Goal: Task Accomplishment & Management: Complete application form

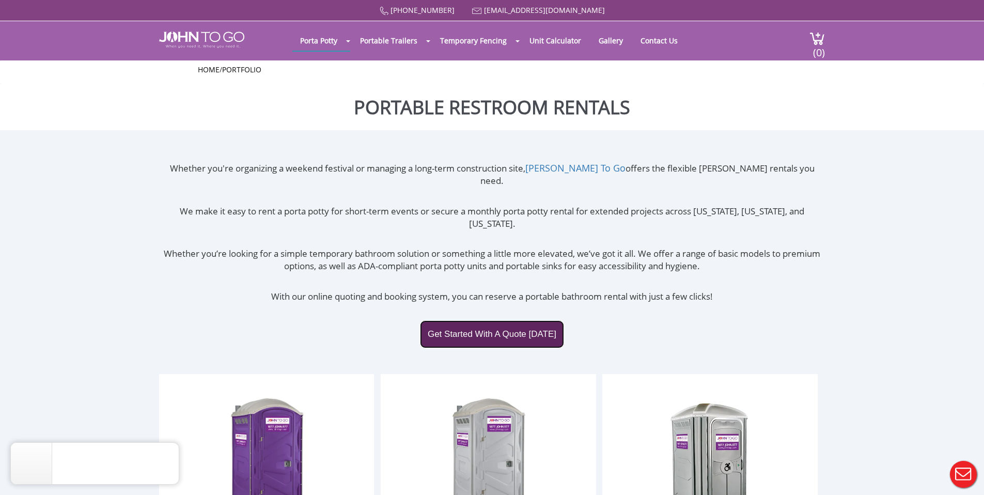
click at [505, 320] on link "Get Started With A Quote [DATE]" at bounding box center [492, 334] width 144 height 28
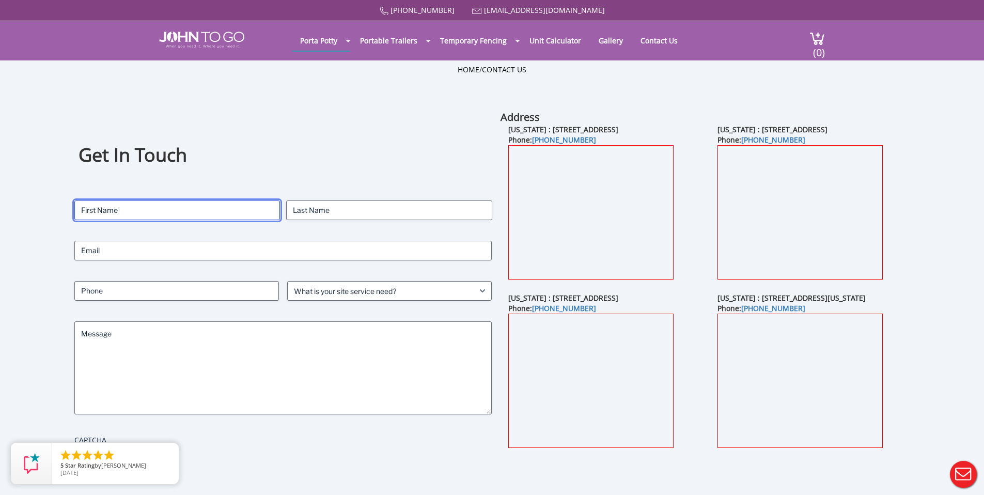
click at [206, 216] on input "First" at bounding box center [177, 210] width 206 height 20
type input "Sarah"
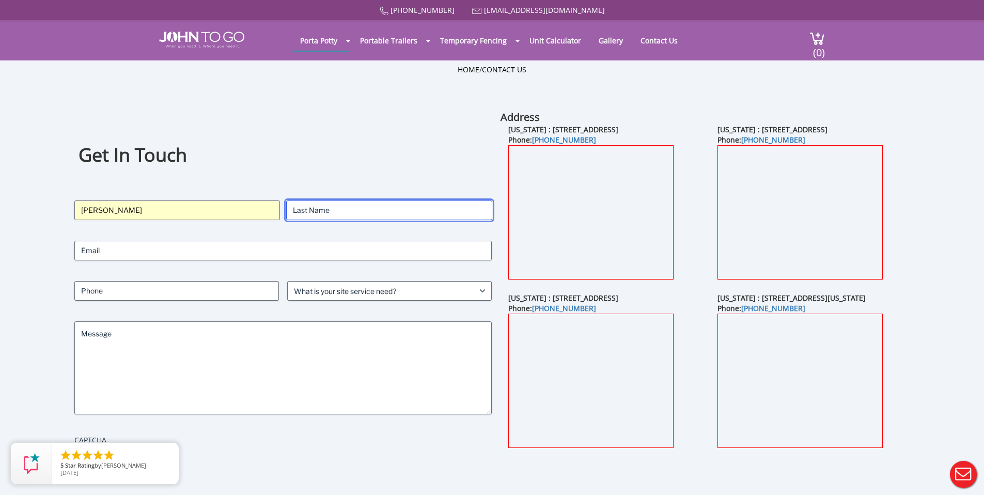
type input "Morrison"
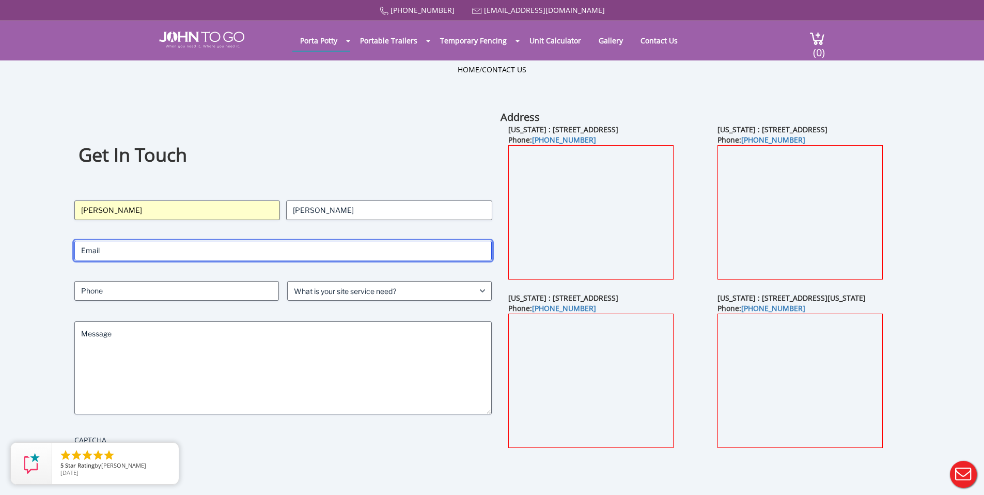
type input "morrisonsarahj@verizon.net"
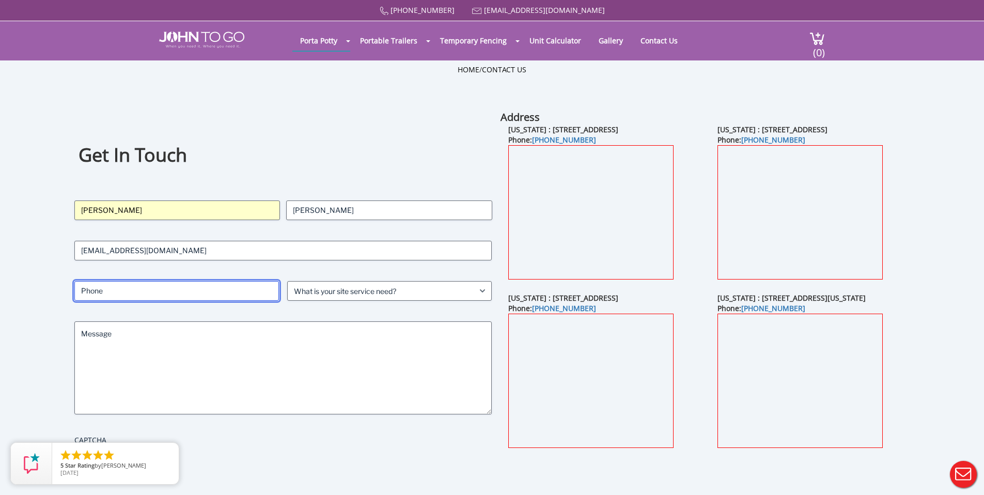
type input "2014860911"
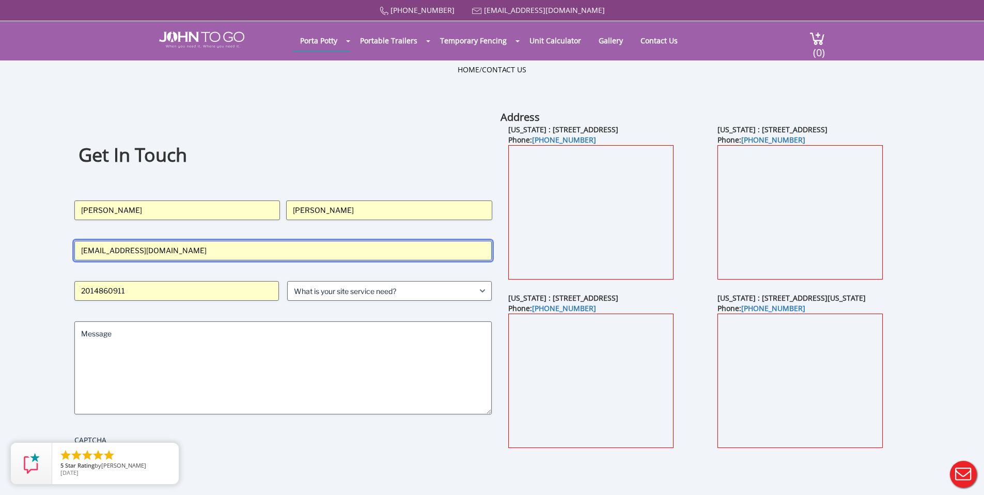
drag, startPoint x: 208, startPoint y: 254, endPoint x: 36, endPoint y: 240, distance: 172.5
click at [36, 240] on div "Get In Touch Contact Name (Required) Sarah First Morrison Last Email (Required)…" at bounding box center [492, 308] width 984 height 397
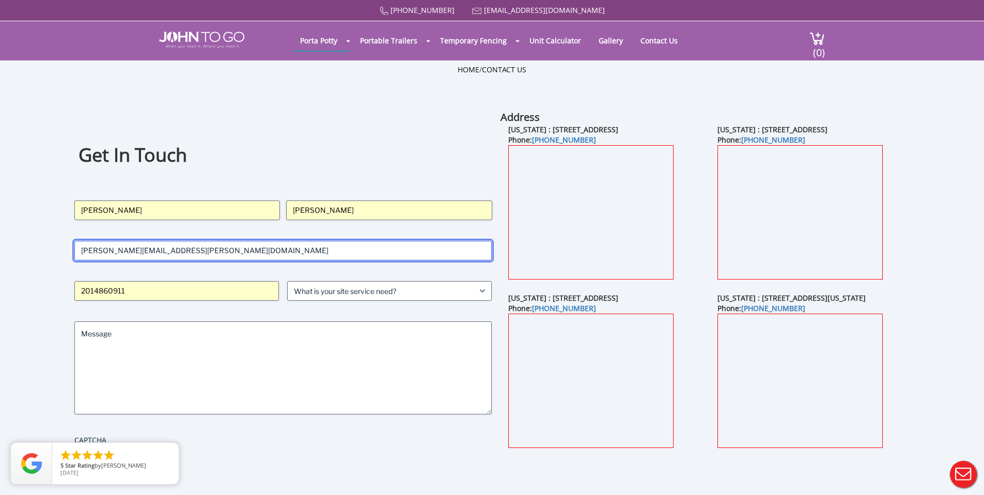
type input "sarah.morrison@girlsontherun.org"
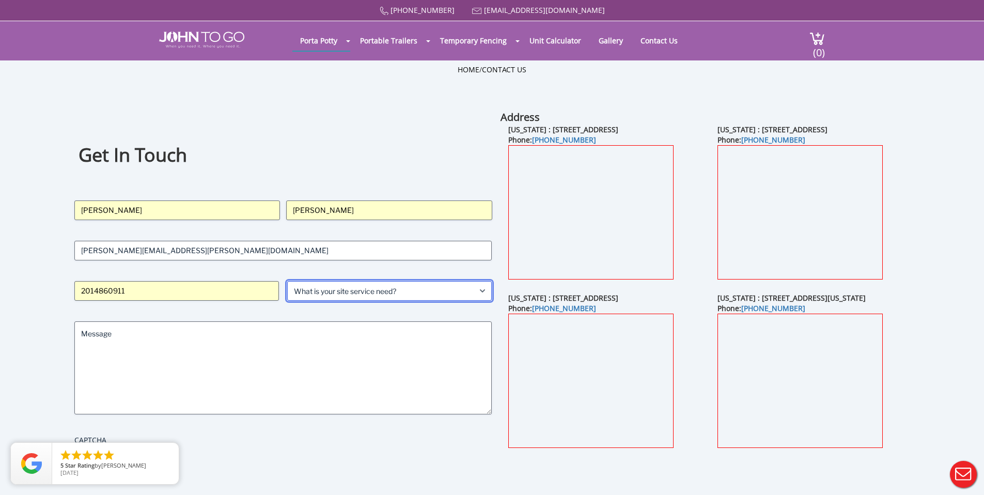
click at [341, 290] on select "What is your site service need? Consumer Construction - Commercial Construction…" at bounding box center [389, 291] width 204 height 20
select select "Event"
click at [287, 281] on select "What is your site service need? Consumer Construction - Commercial Construction…" at bounding box center [389, 291] width 204 height 20
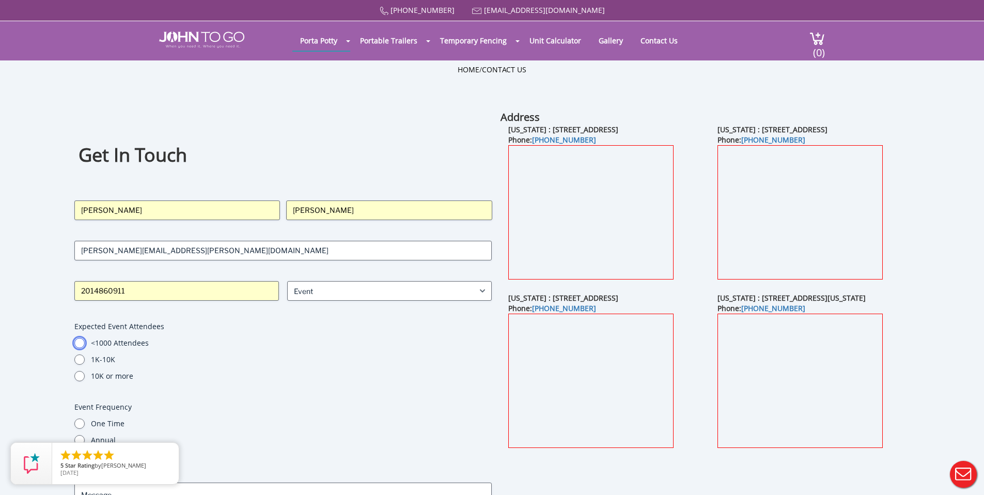
click at [79, 343] on input "<1000 Attendees" at bounding box center [79, 343] width 10 height 10
radio input "true"
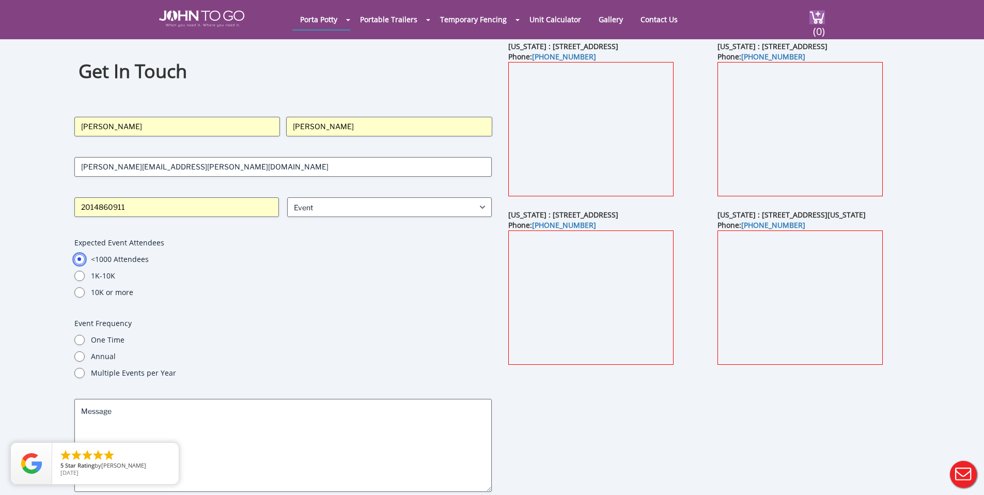
scroll to position [50, 0]
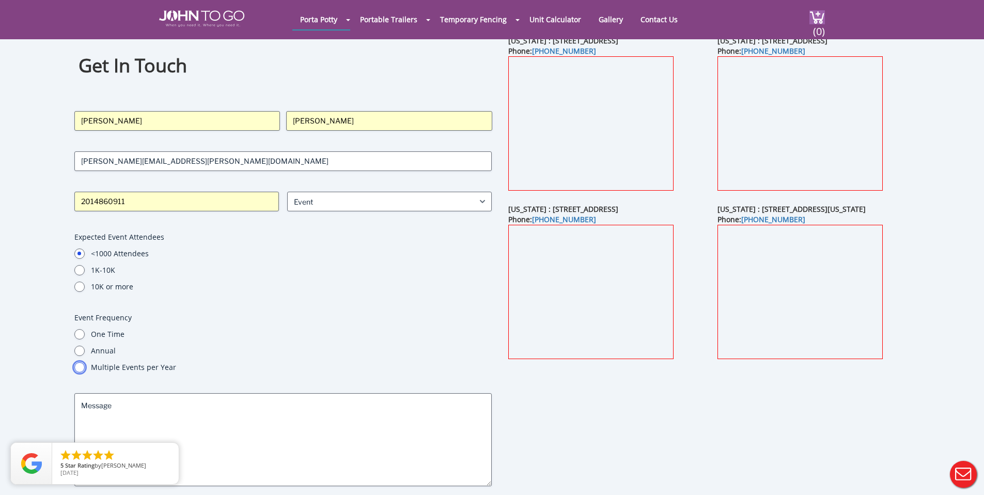
click at [79, 366] on input "Multiple Events per Year" at bounding box center [79, 367] width 10 height 10
radio input "true"
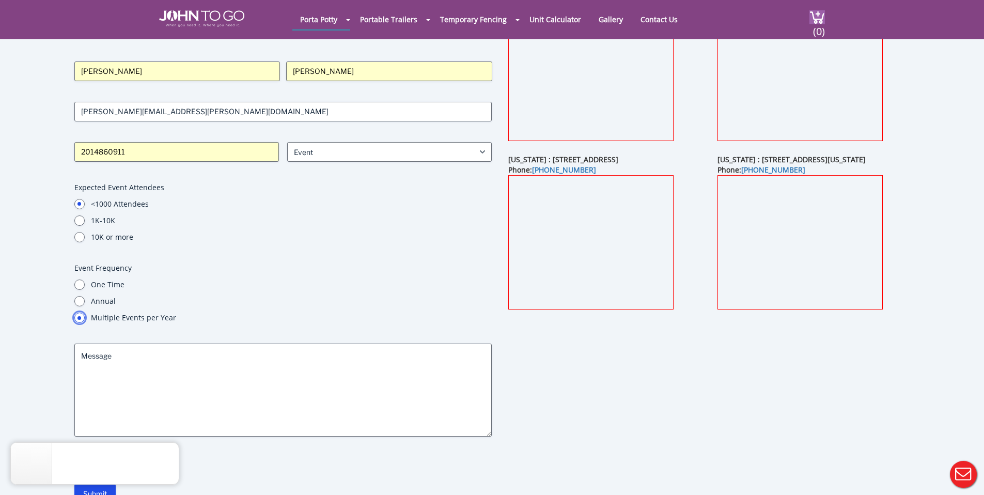
scroll to position [118, 0]
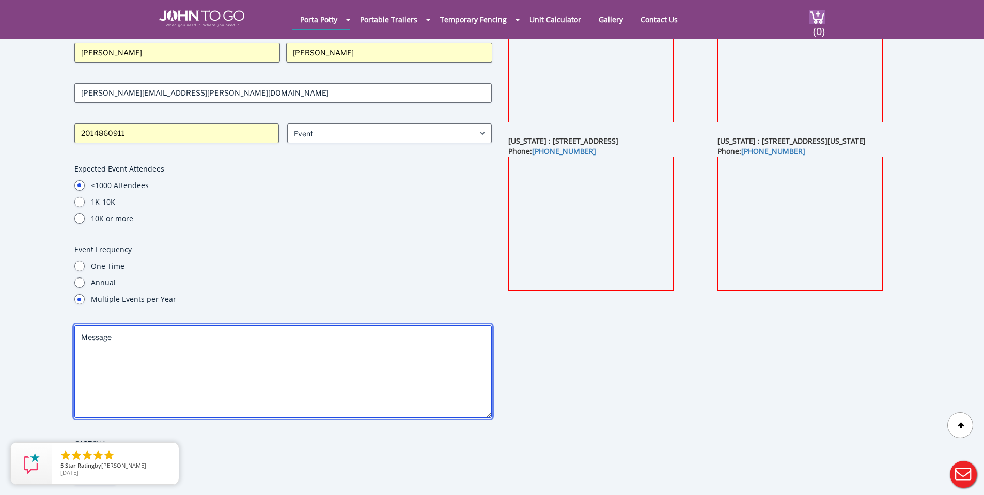
click at [218, 368] on textarea "Message" at bounding box center [283, 371] width 418 height 93
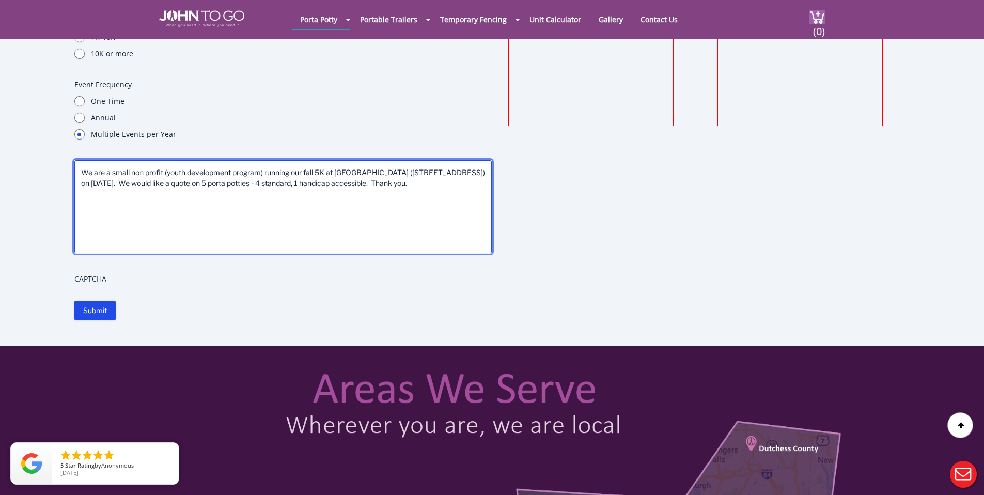
scroll to position [283, 0]
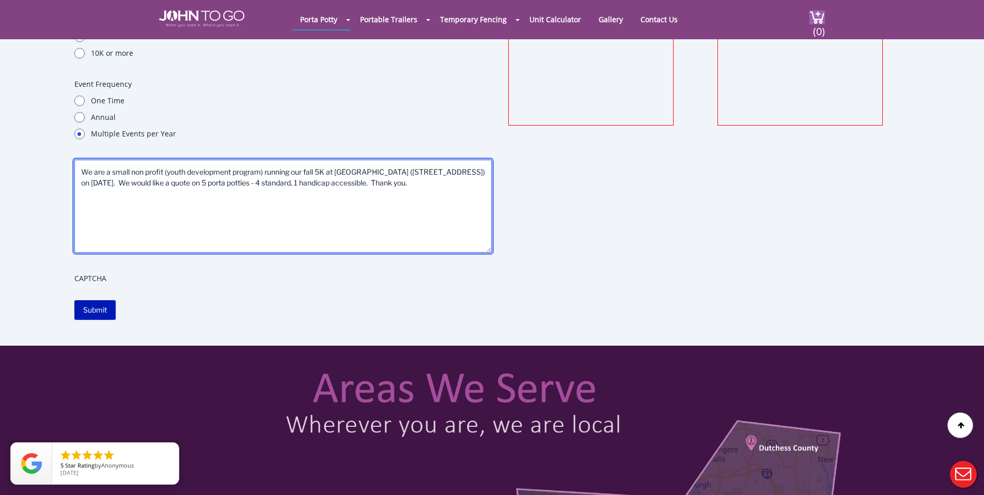
type textarea "We are a small non profit (youth development program) running our fall 5K at Ca…"
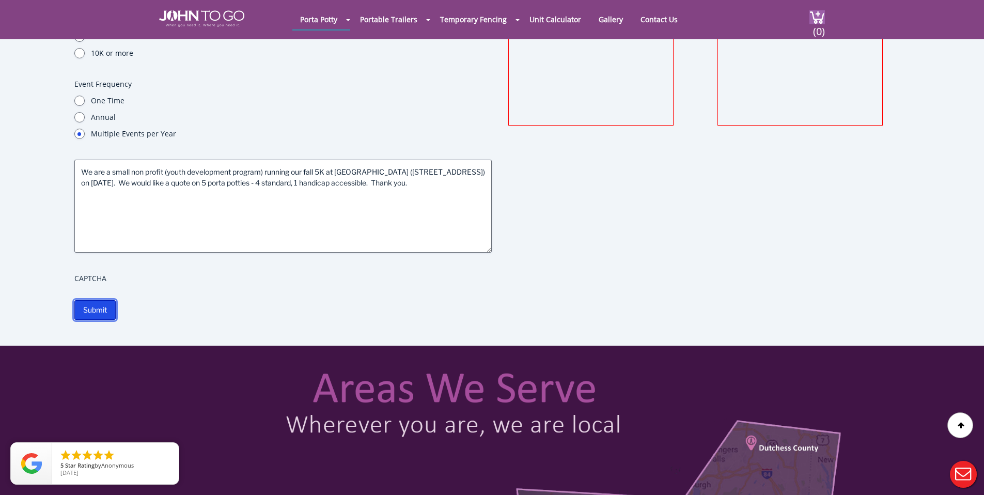
click at [100, 311] on input "Submit" at bounding box center [94, 310] width 41 height 20
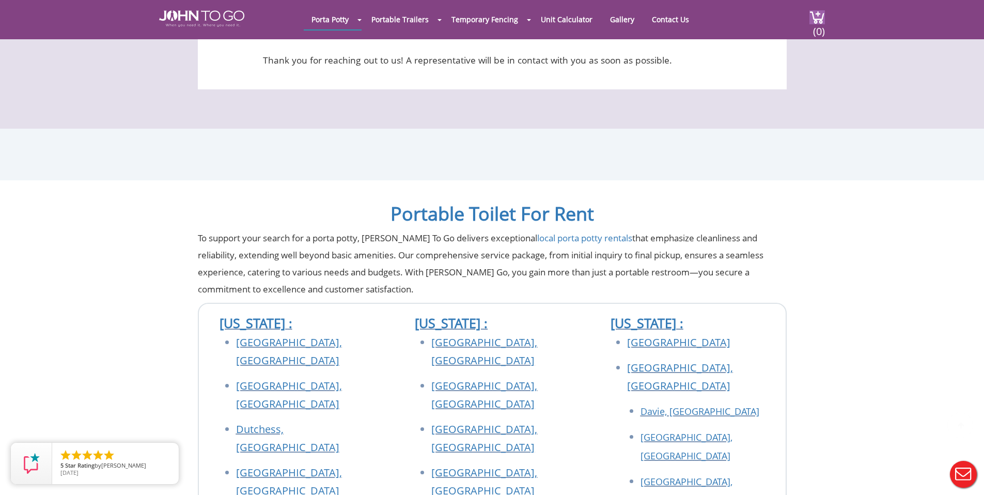
scroll to position [224, 0]
